Goal: Find contact information: Find contact information

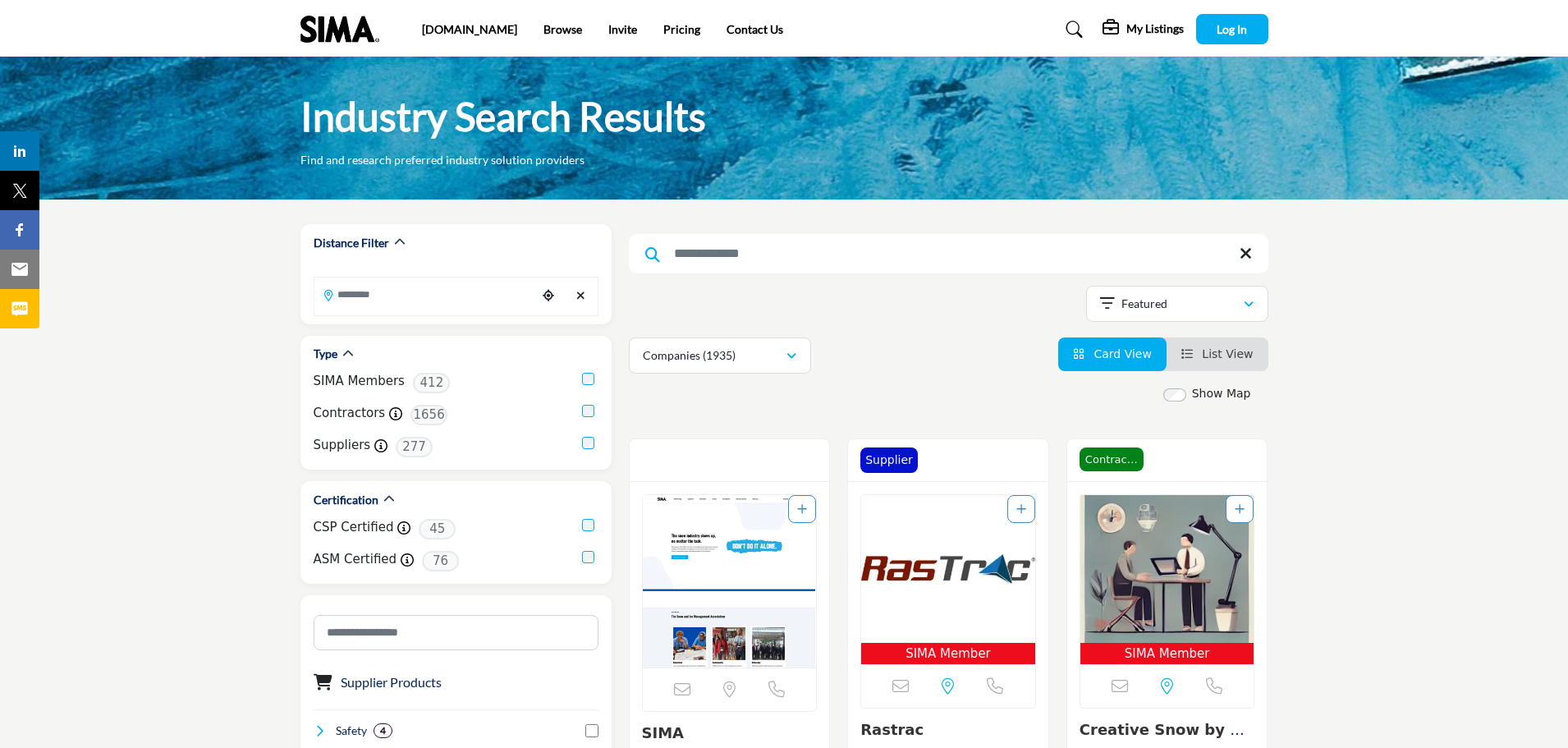
click at [953, 256] on input "Search Keyword" at bounding box center [949, 254] width 639 height 40
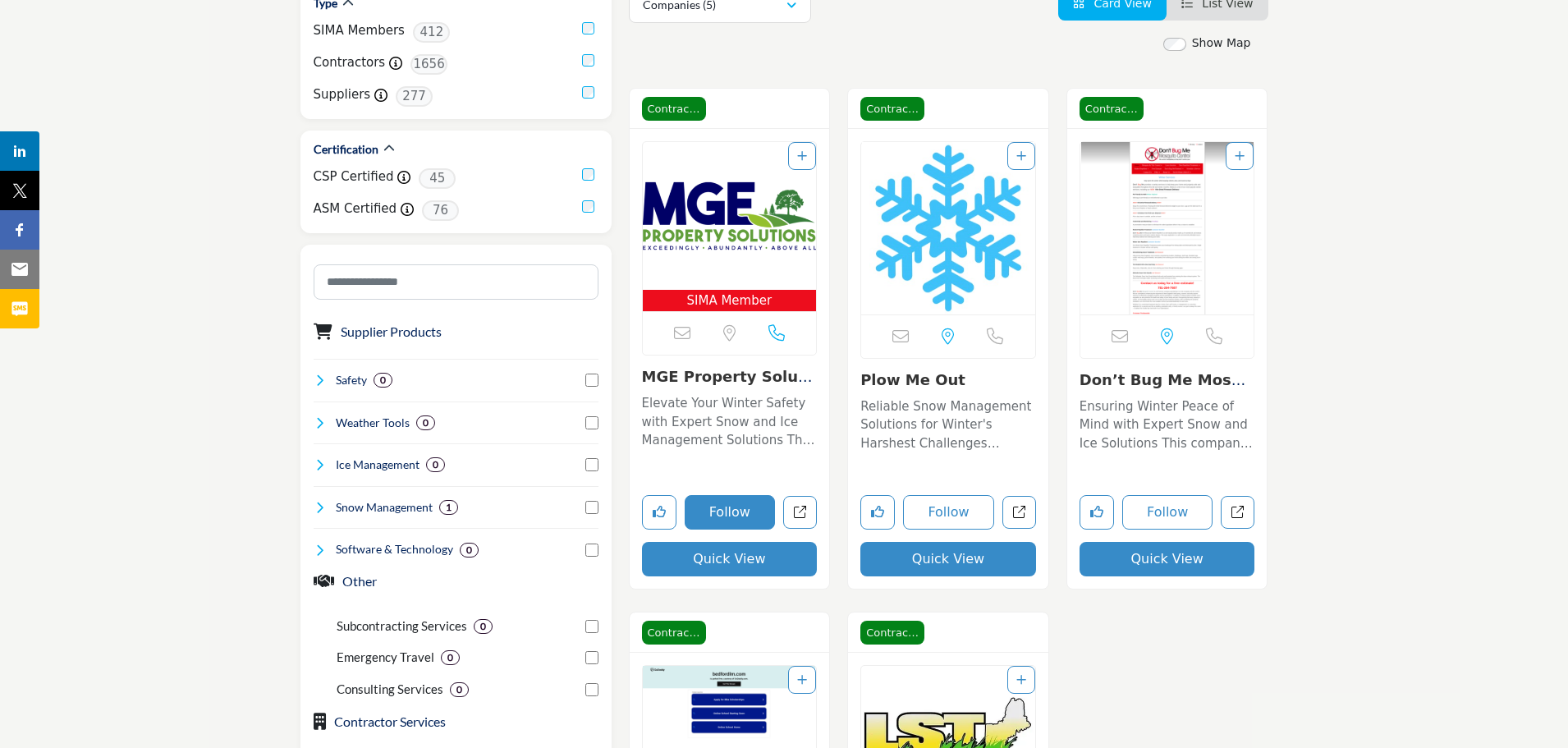
scroll to position [383, 0]
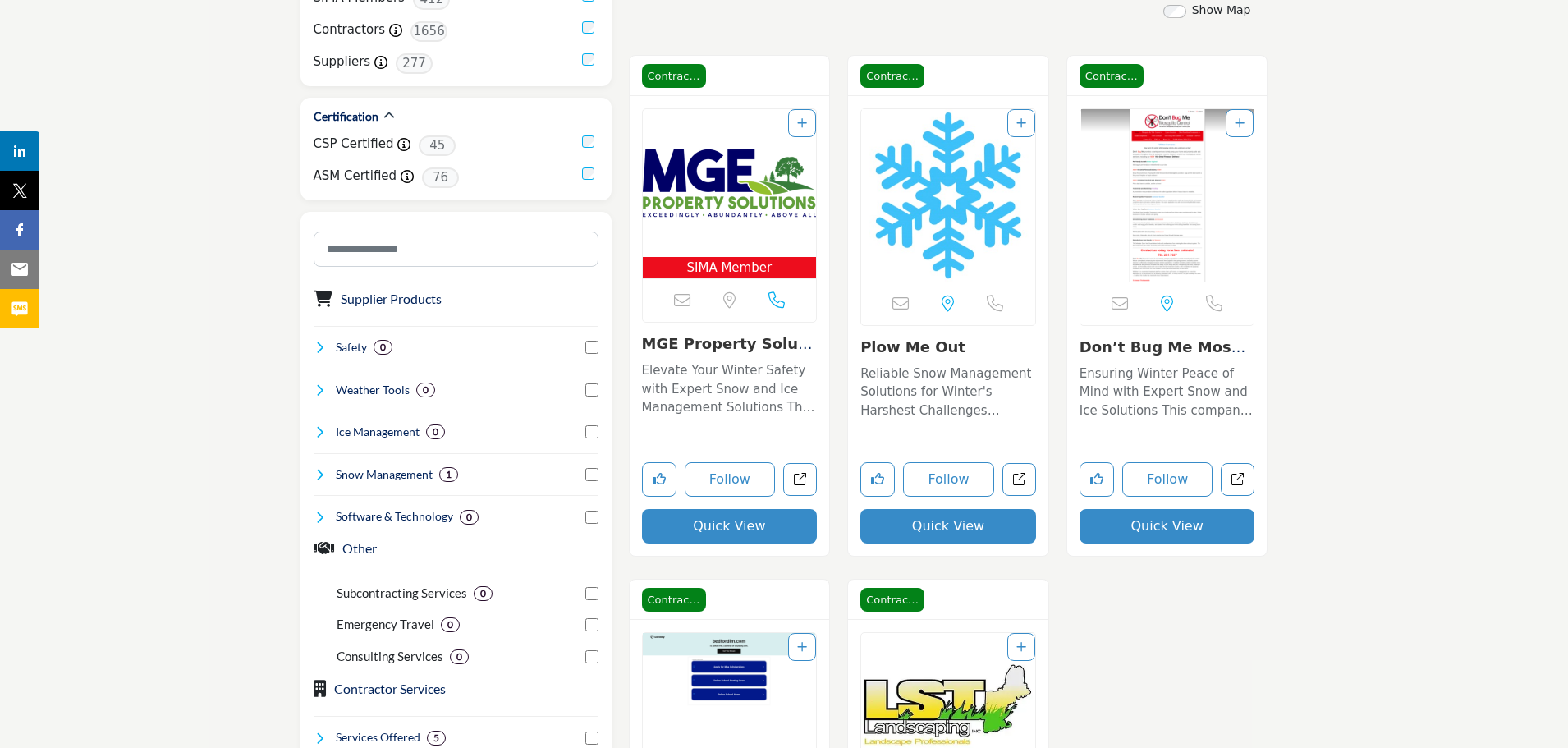
type input "***"
click at [745, 232] on img "Open Listing in new tab" at bounding box center [730, 183] width 175 height 148
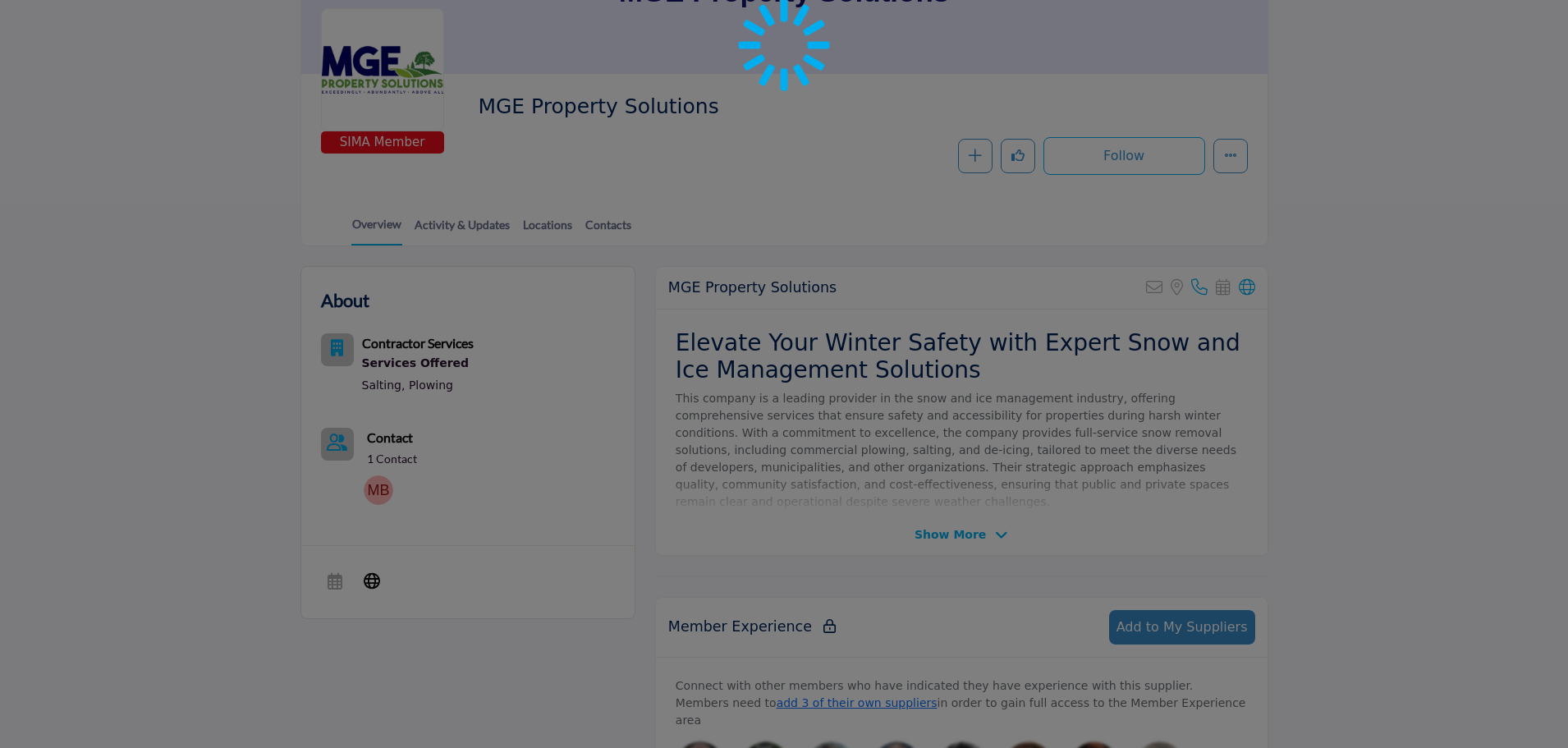
scroll to position [191, 0]
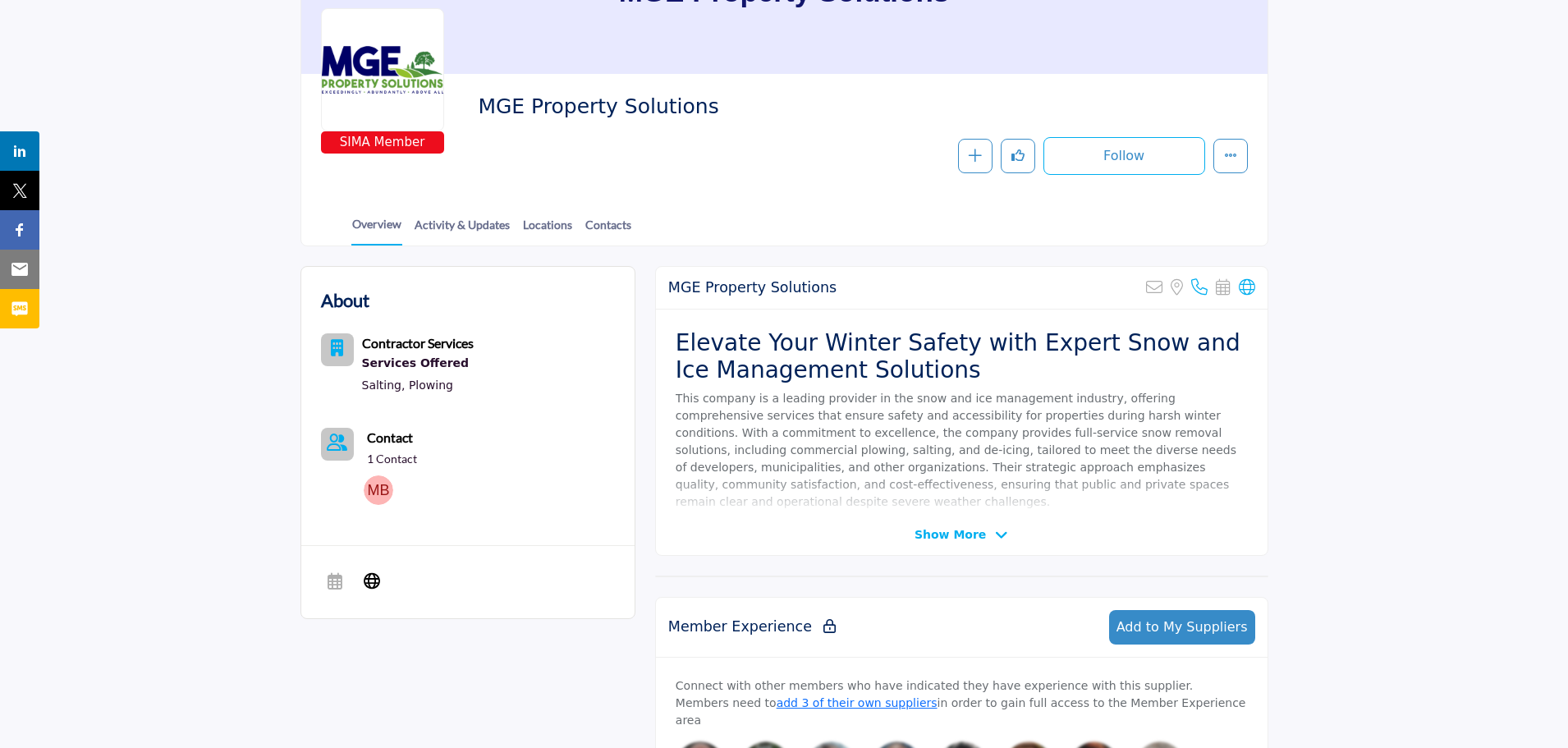
click at [969, 536] on span "Show More" at bounding box center [951, 535] width 72 height 17
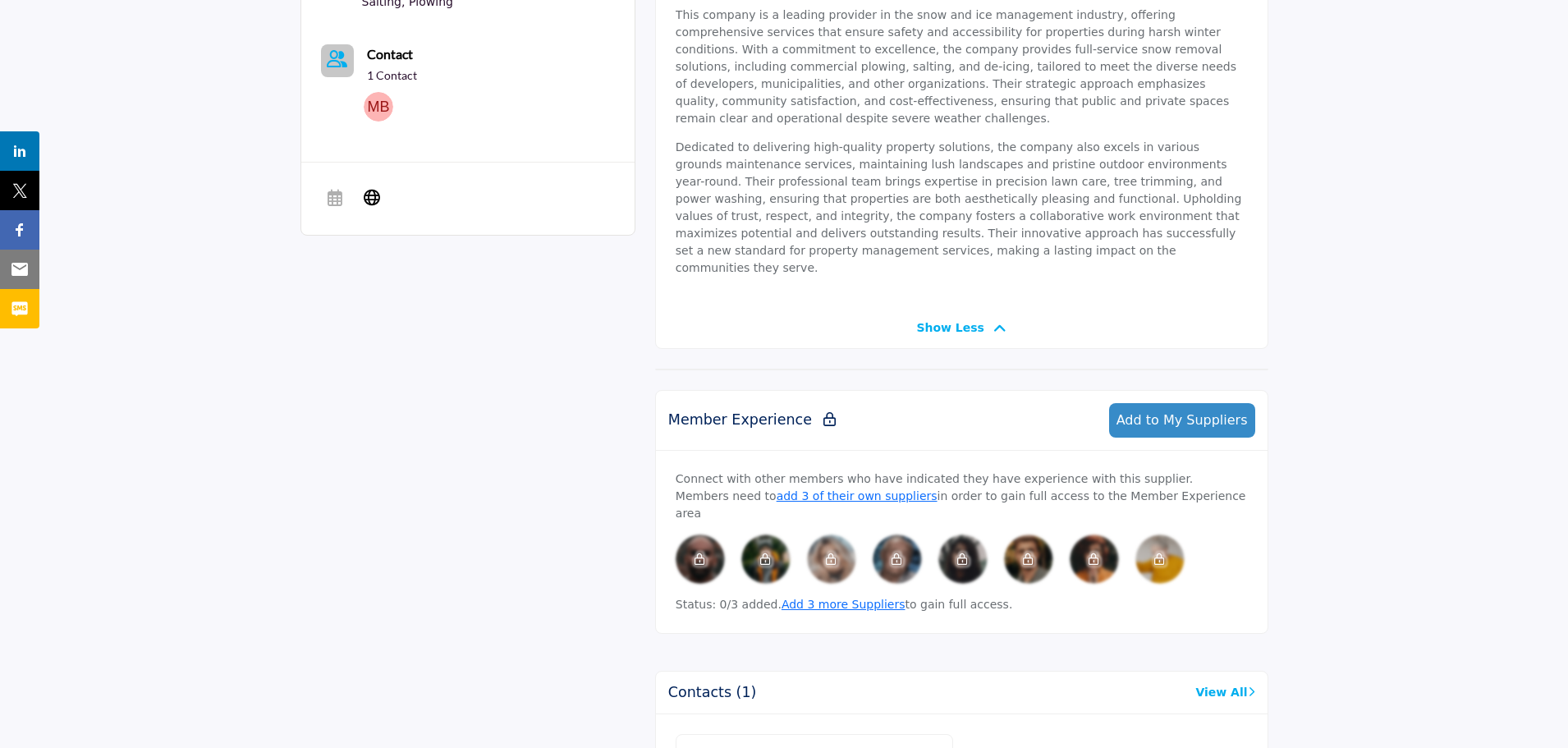
scroll to position [766, 0]
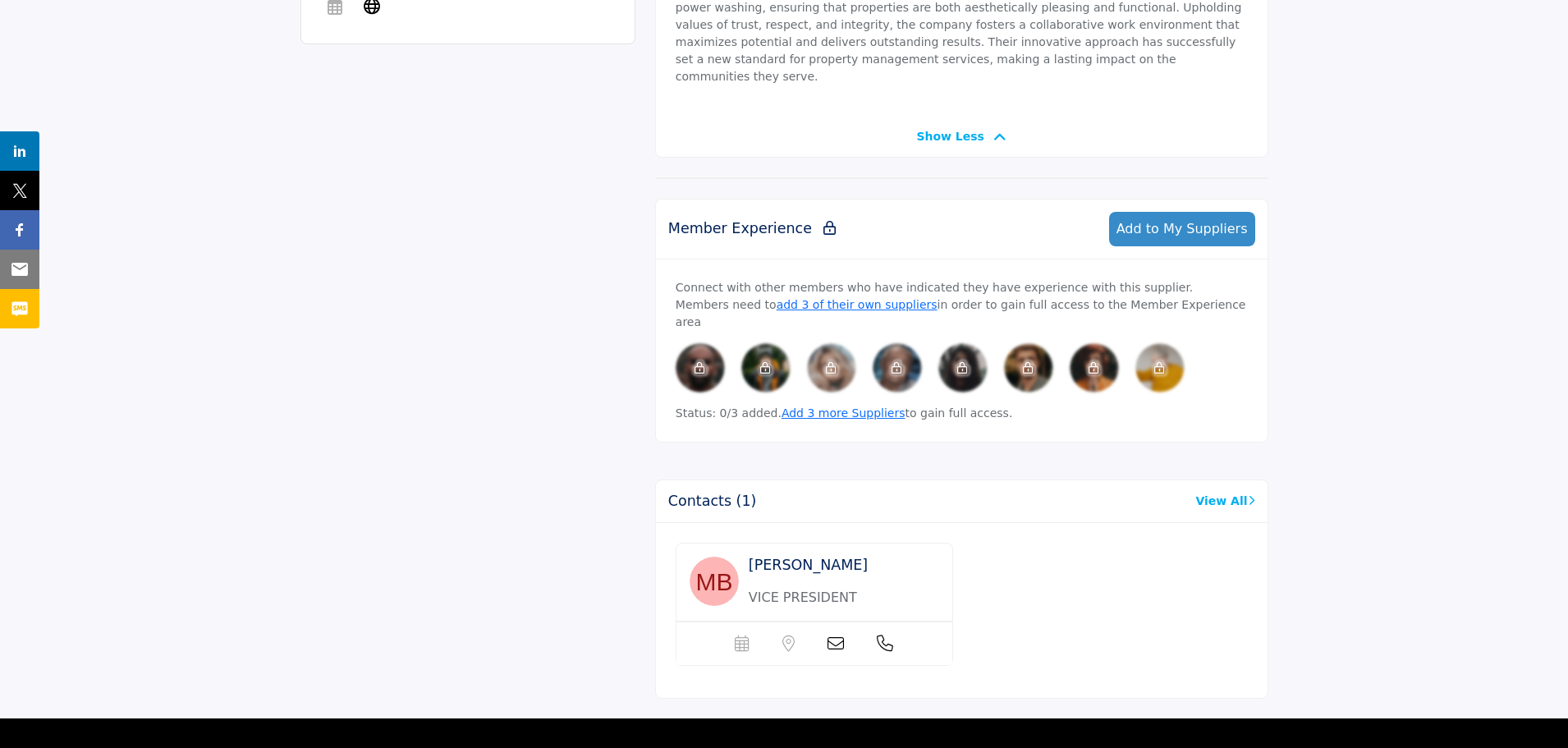
click at [1224, 493] on link "View All" at bounding box center [1225, 501] width 59 height 17
